Goal: Task Accomplishment & Management: Use online tool/utility

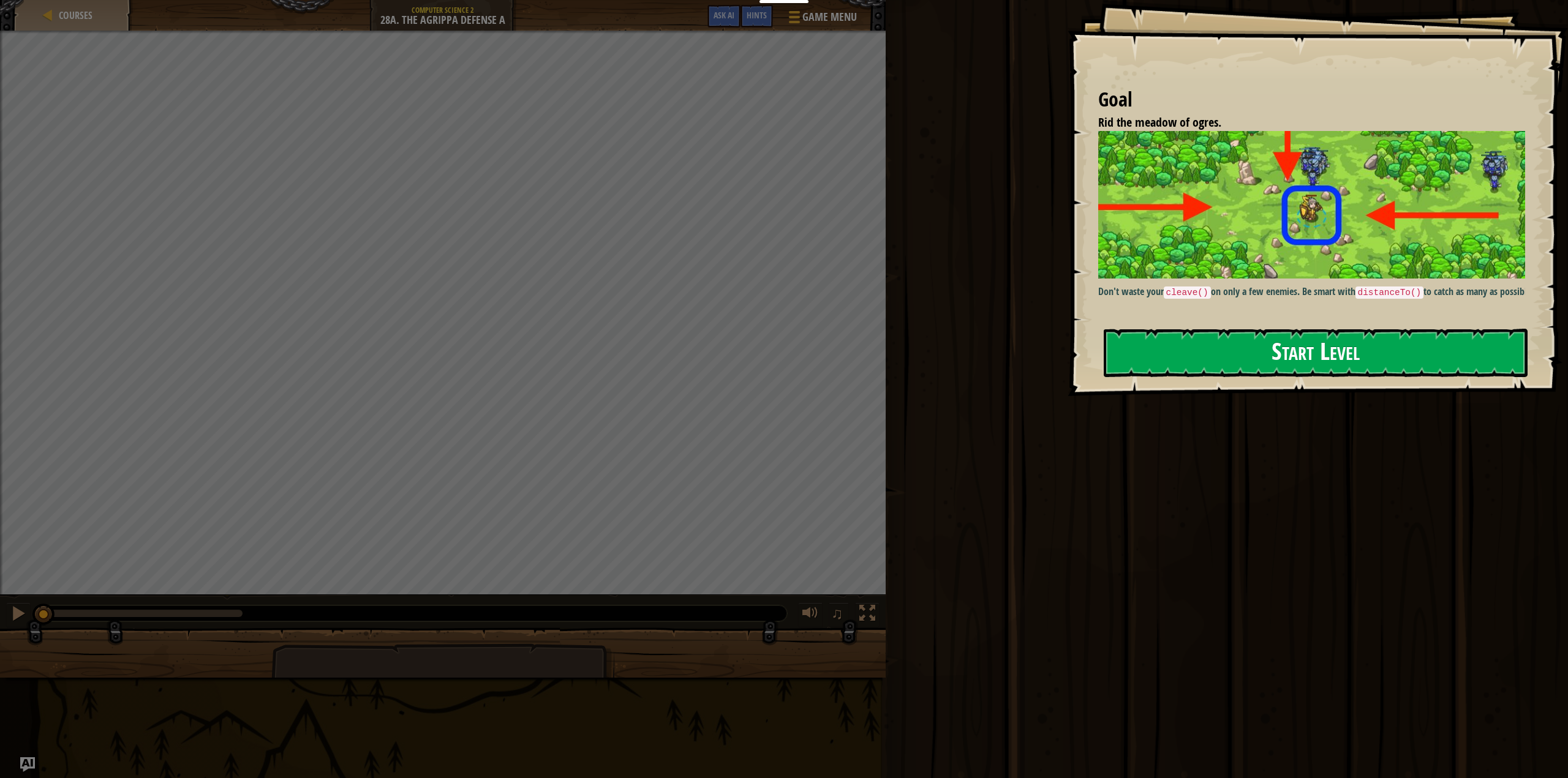
click at [1224, 358] on button "Start Level" at bounding box center [1316, 353] width 425 height 48
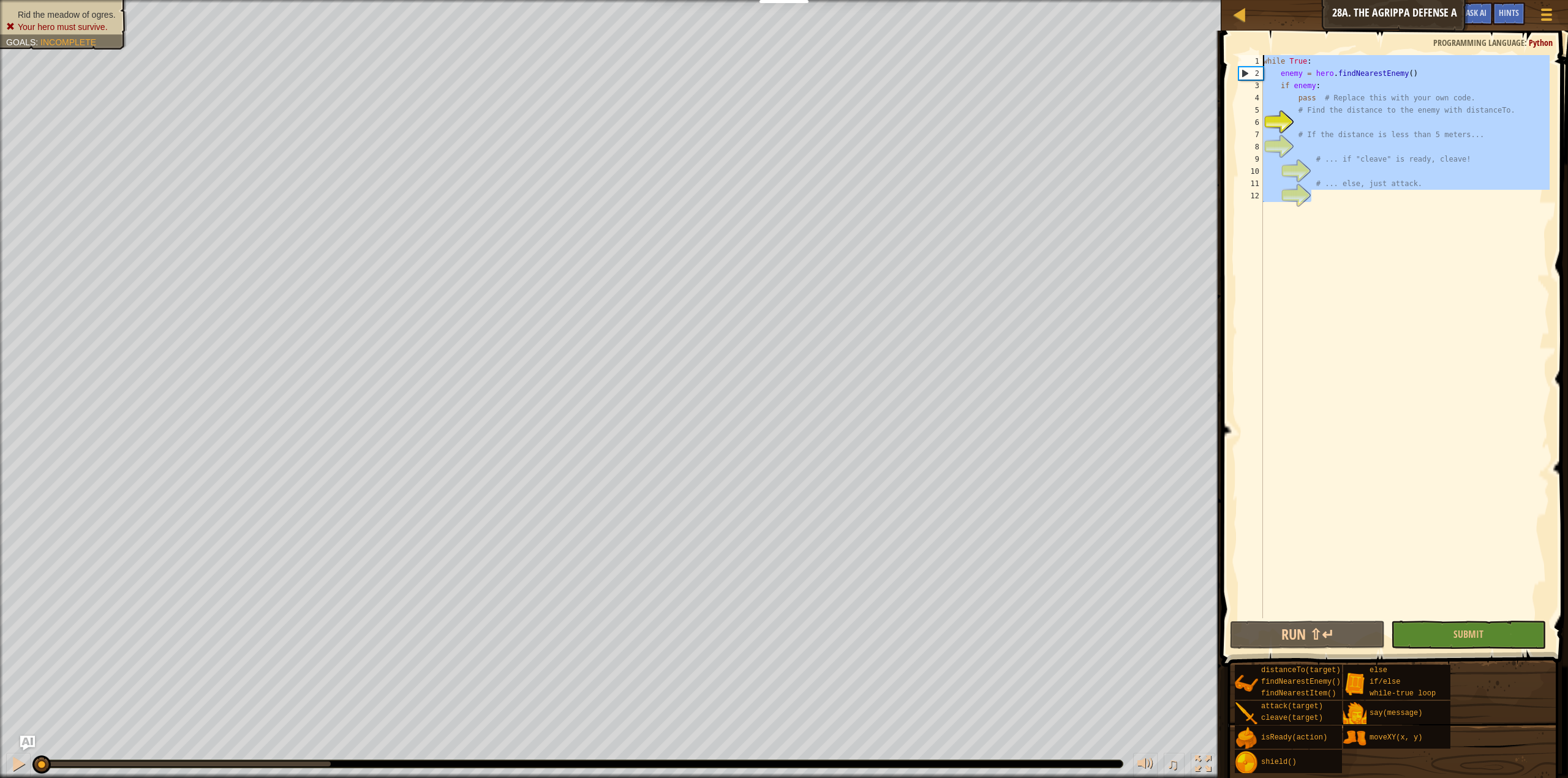
drag, startPoint x: 1322, startPoint y: 195, endPoint x: 1228, endPoint y: 52, distance: 171.1
click at [1228, 52] on div "1 2 3 4 5 6 7 8 9 10 11 12 while True : enemy = hero . findNearestEnemy ( ) if …" at bounding box center [1393, 372] width 351 height 672
type textarea "}"
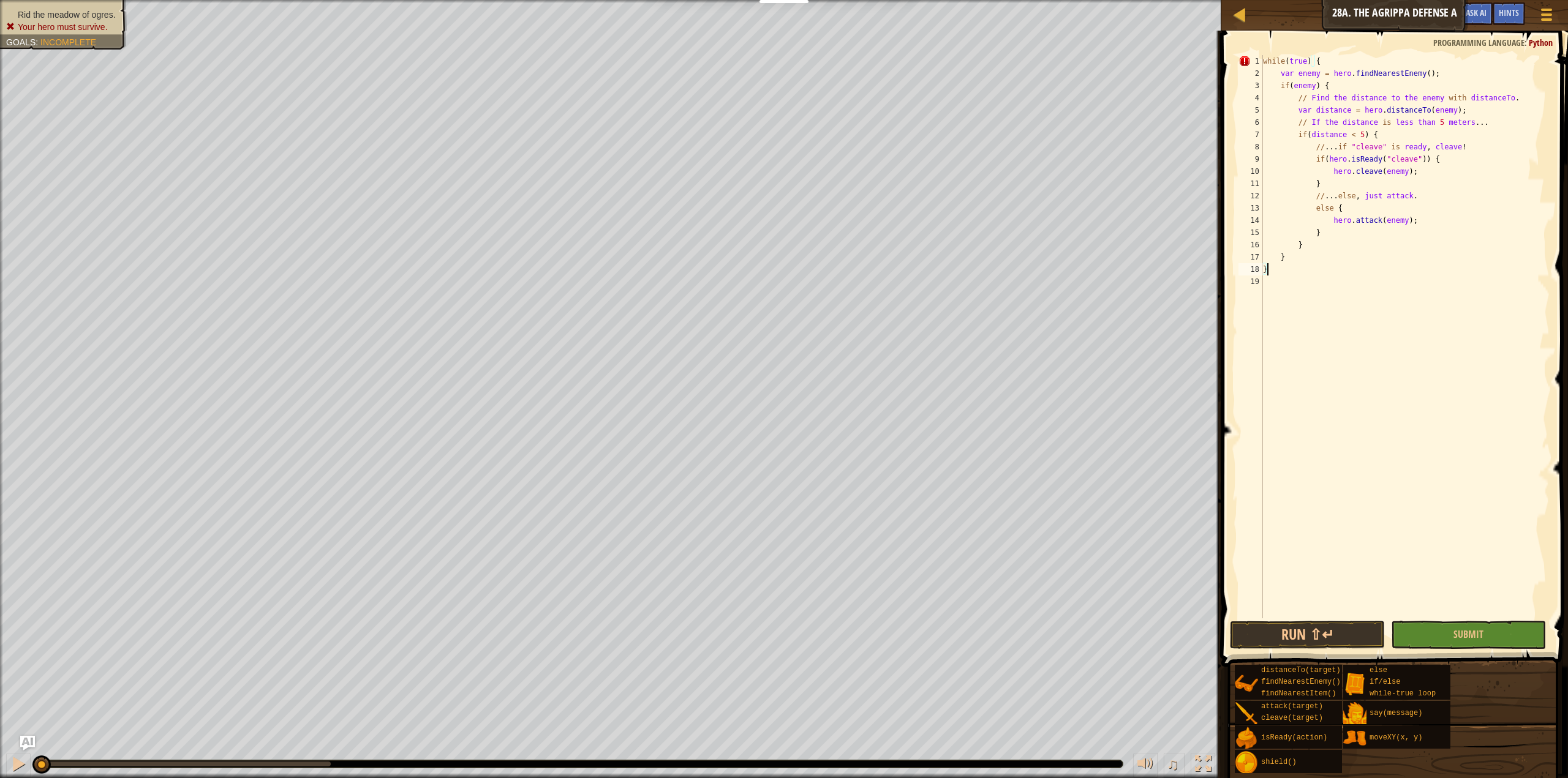
click at [1375, 336] on div "while ( true ) { var enemy = hero . findNearestEnemy ( ) ; if ( enemy ) { // Fi…" at bounding box center [1405, 349] width 289 height 588
click at [1285, 636] on button "Run ⇧↵" at bounding box center [1307, 636] width 155 height 28
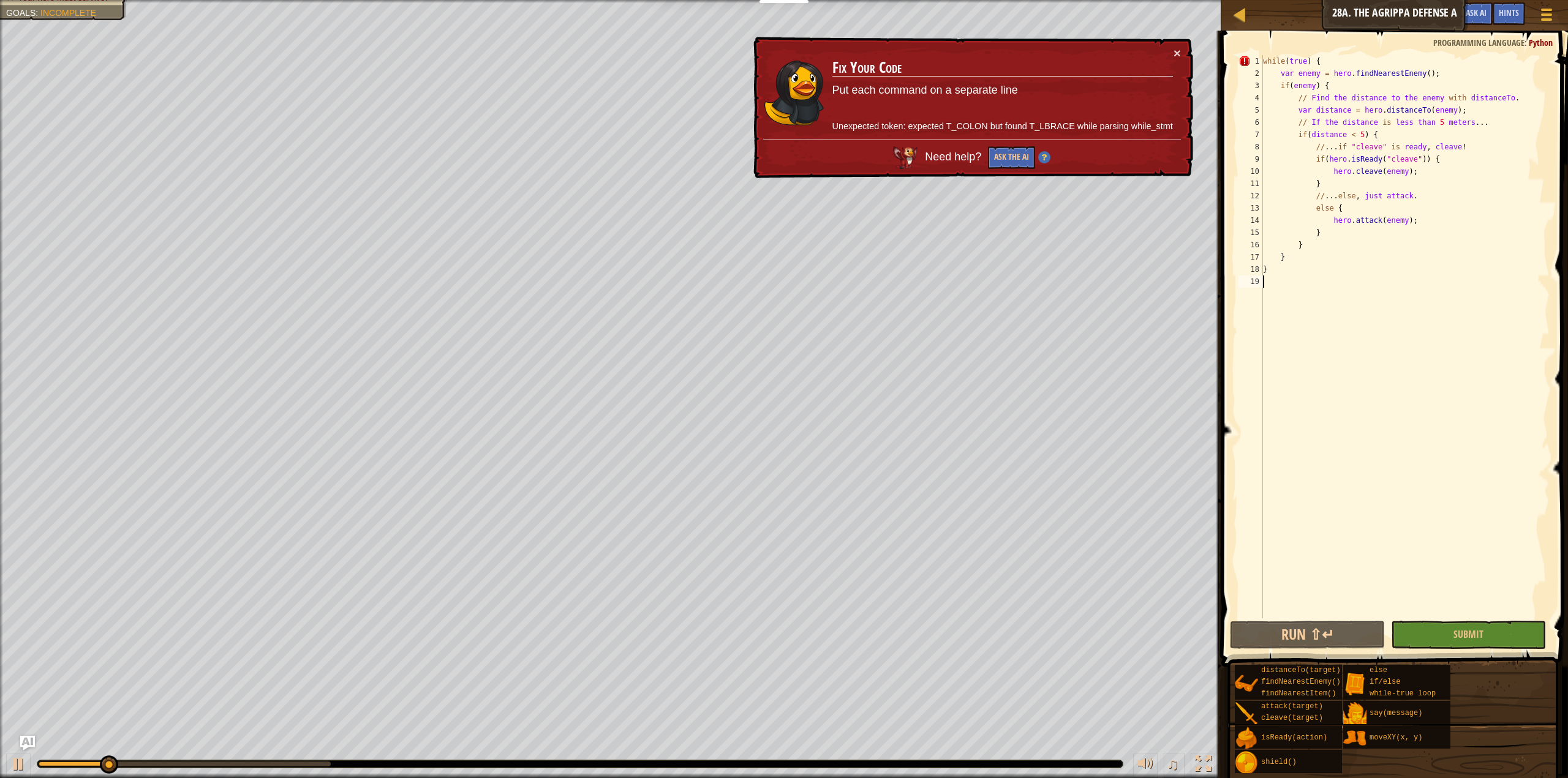
click at [1299, 365] on div "while ( true ) { var enemy = hero . findNearestEnemy ( ) ; if ( enemy ) { // Fi…" at bounding box center [1405, 349] width 289 height 588
click at [1322, 288] on div "while ( true ) { var enemy = hero . findNearestEnemy ( ) ; if ( enemy ) { // Fi…" at bounding box center [1405, 349] width 289 height 588
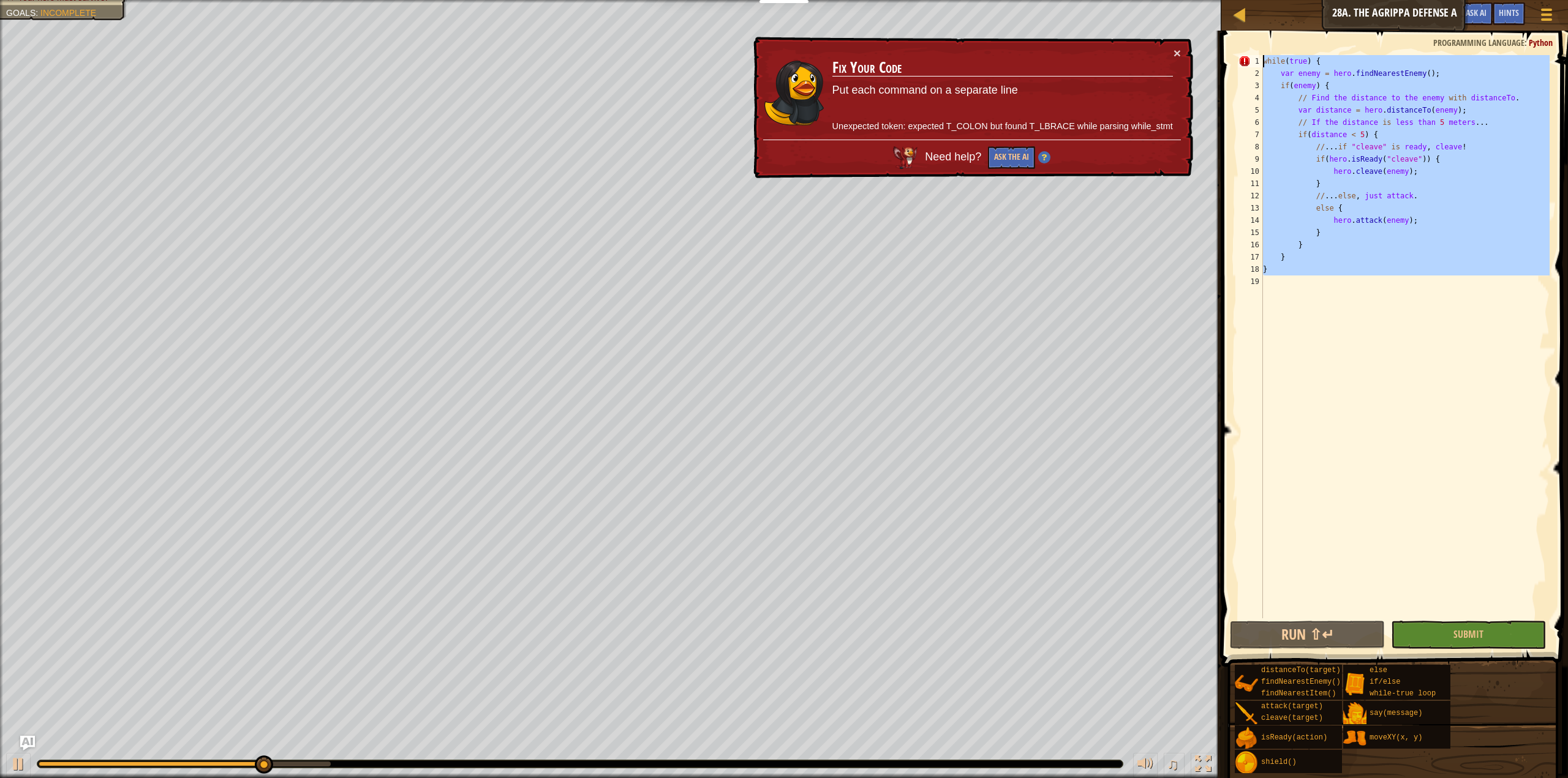
drag, startPoint x: 1284, startPoint y: 285, endPoint x: 1238, endPoint y: 58, distance: 231.6
click at [1238, 58] on div "1 2 3 4 5 6 7 8 9 10 11 12 13 14 15 16 17 18 19 while ( true ) { var enemy = he…" at bounding box center [1393, 336] width 313 height 563
paste textarea "}"
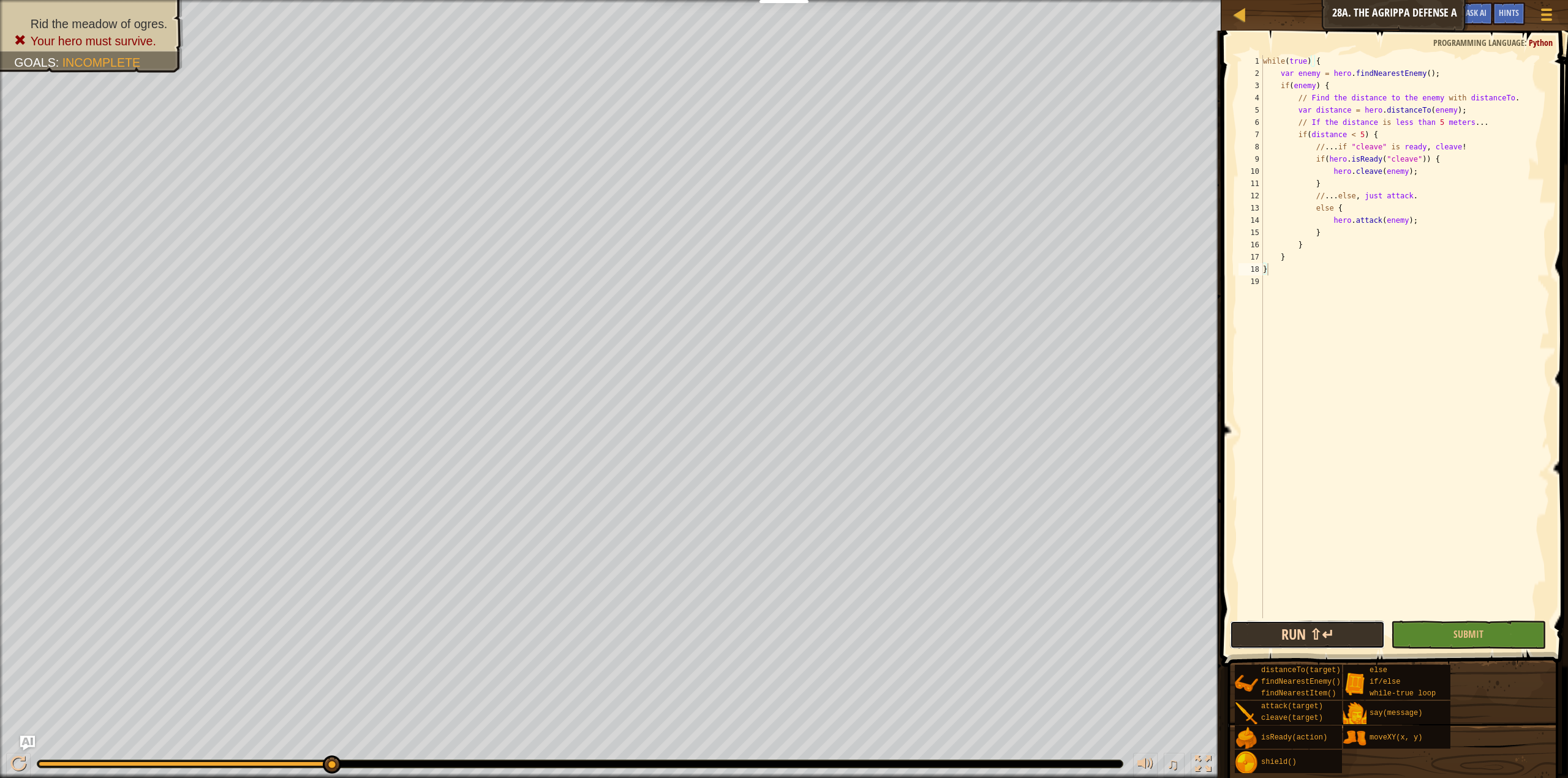
click at [1320, 633] on button "Run ⇧↵" at bounding box center [1307, 636] width 155 height 28
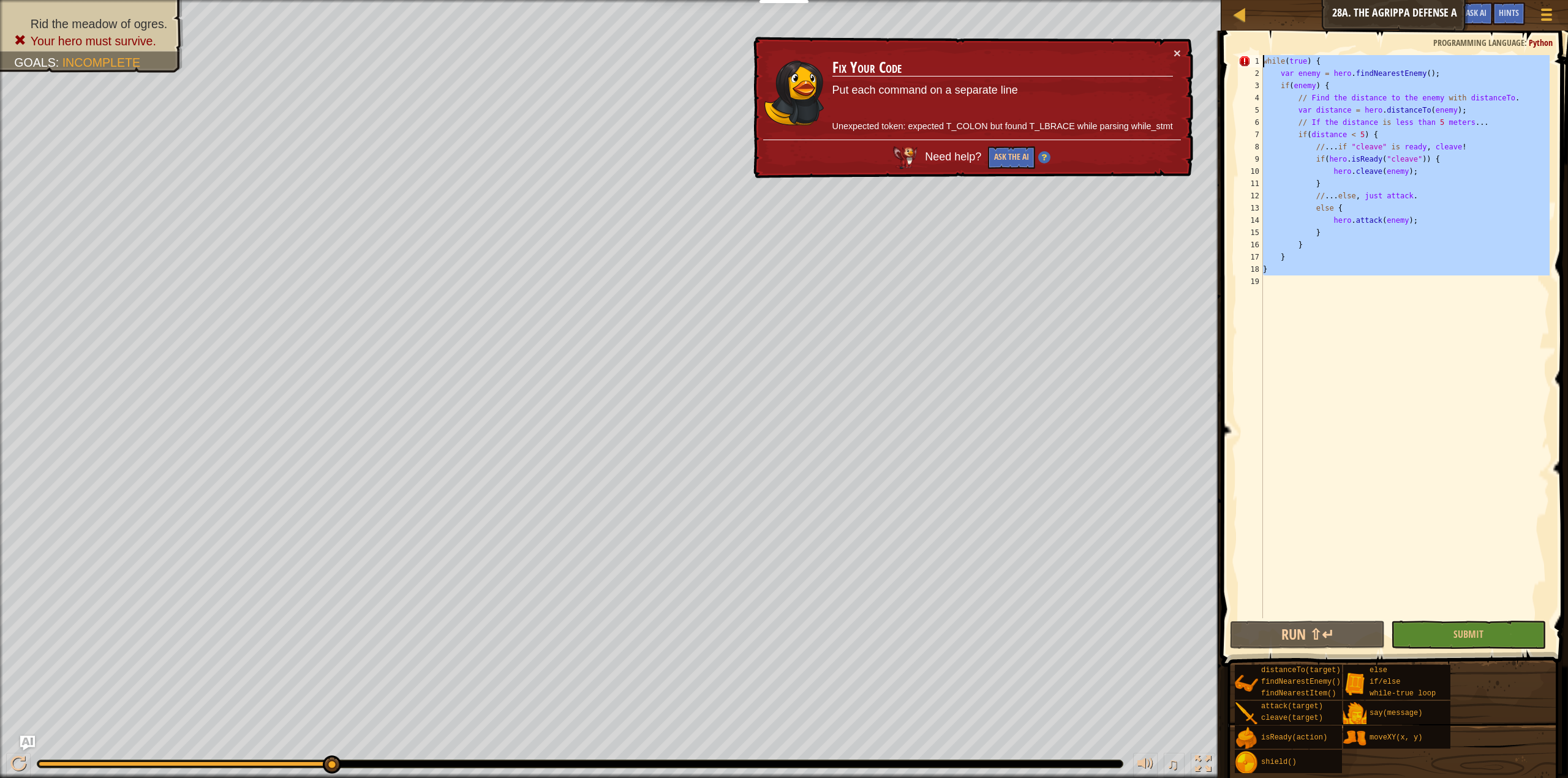
drag, startPoint x: 1281, startPoint y: 282, endPoint x: 1251, endPoint y: 50, distance: 233.9
click at [1251, 50] on div "} 1 2 3 4 5 6 7 8 9 10 11 12 13 14 15 16 17 18 19 while ( true ) { var enemy = …" at bounding box center [1393, 372] width 351 height 672
paste textarea "hero.attack(enemy)"
type textarea "hero.attack(enemy)"
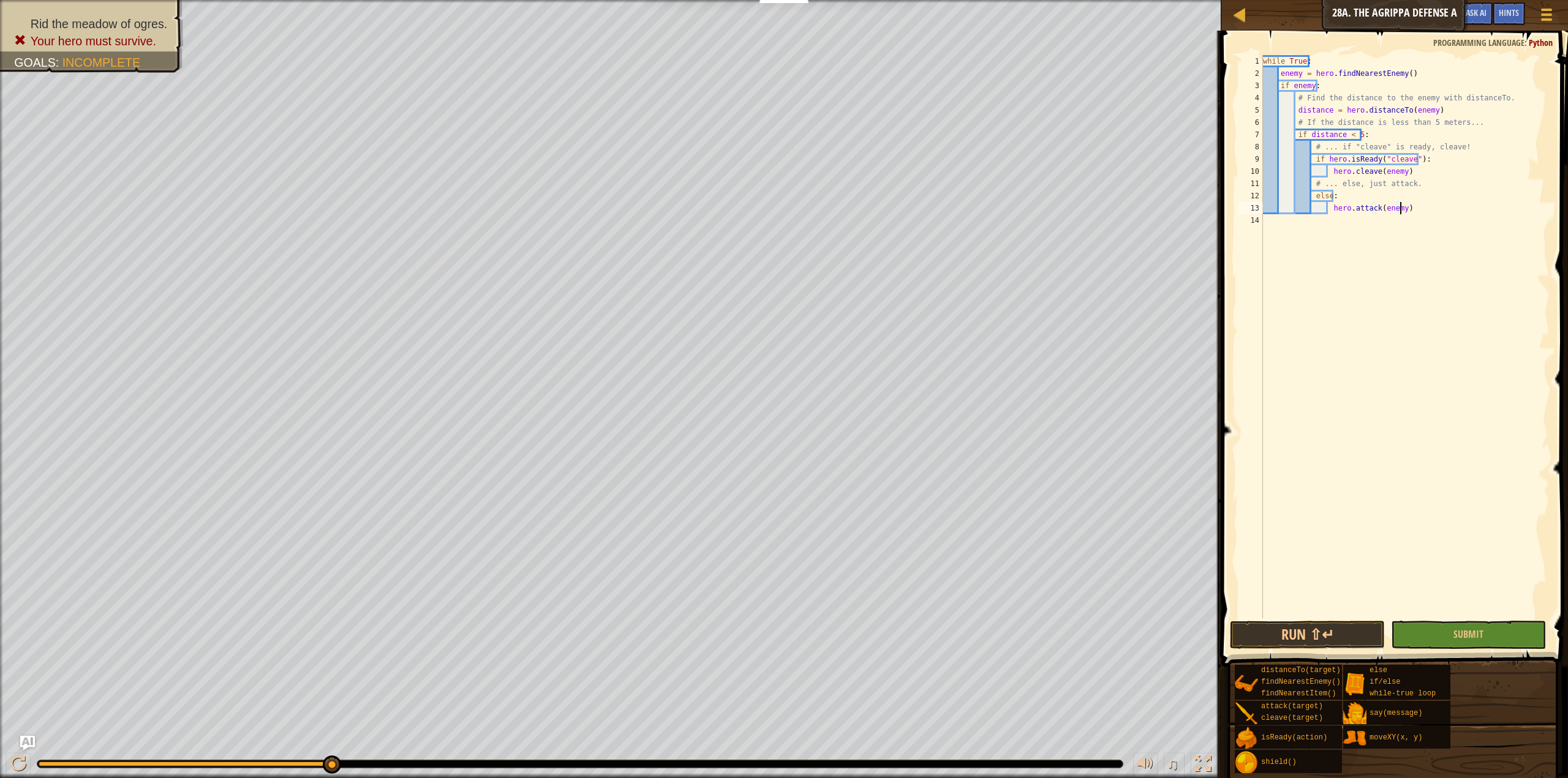
click at [1344, 304] on div "while True : enemy = hero . findNearestEnemy ( ) if enemy : # Find the distance…" at bounding box center [1405, 349] width 289 height 588
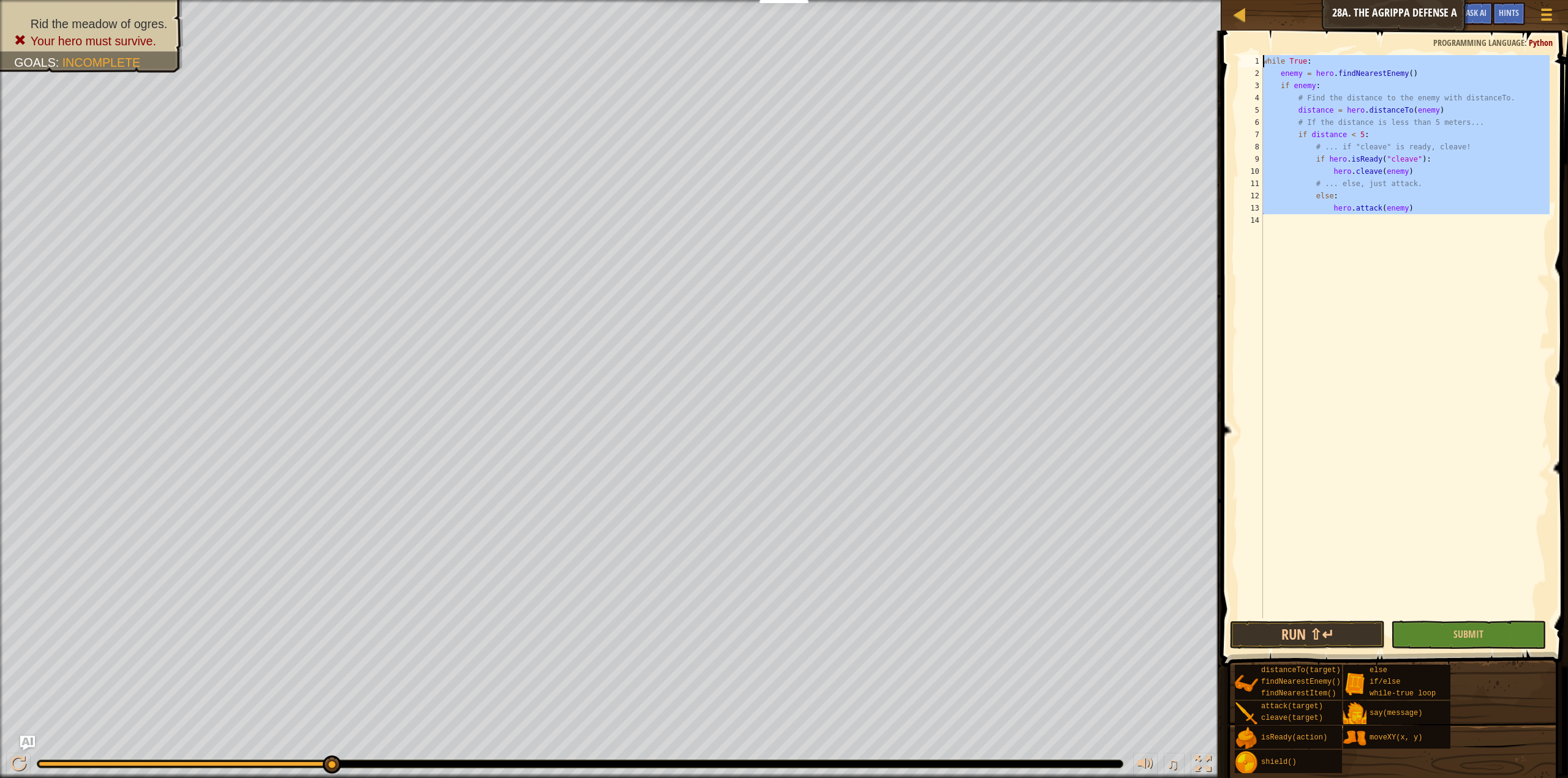
drag, startPoint x: 1285, startPoint y: 217, endPoint x: 1234, endPoint y: 50, distance: 174.6
click at [1234, 50] on div "1 2 3 4 5 6 7 8 9 10 11 12 13 14 while True : enemy = hero . findNearestEnemy (…" at bounding box center [1393, 372] width 351 height 672
paste textarea "}"
type textarea "}"
